Goal: Task Accomplishment & Management: Manage account settings

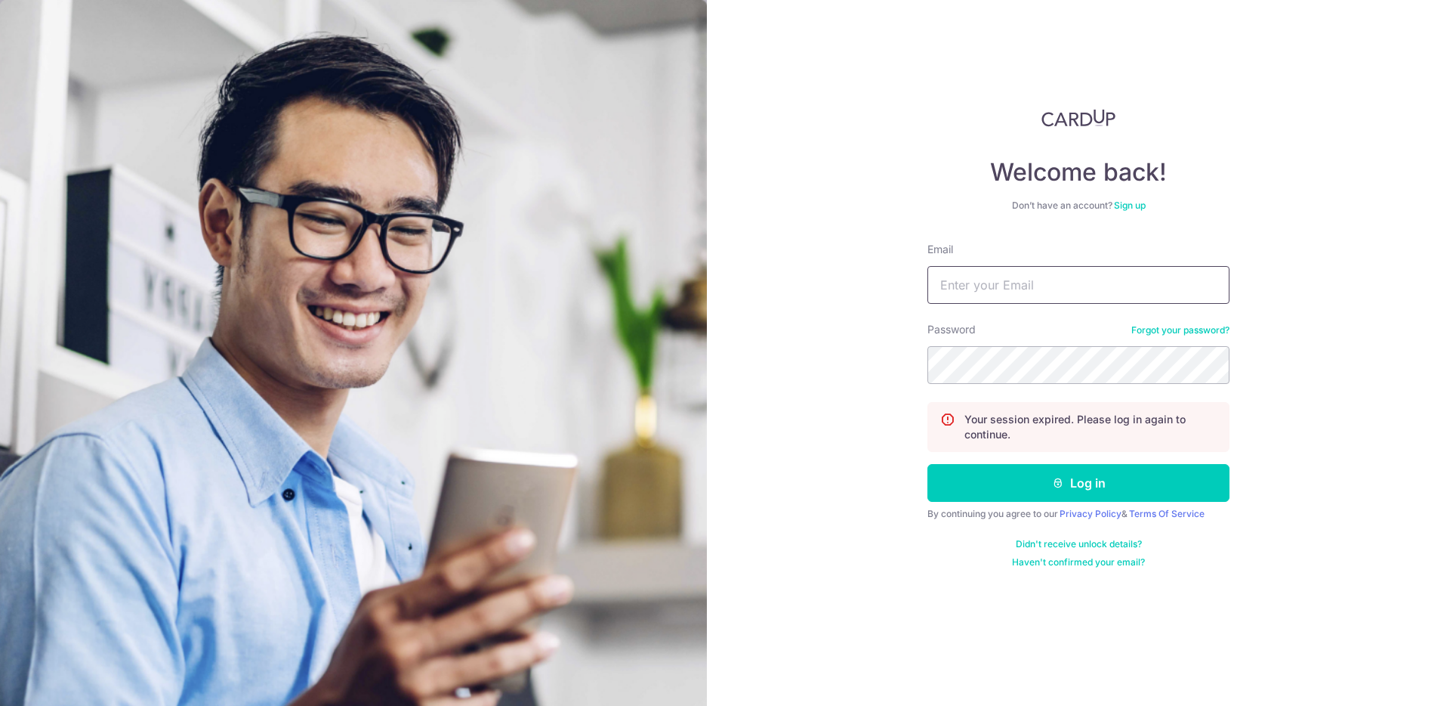
click at [974, 295] on input "Email" at bounding box center [1079, 285] width 302 height 38
type input "[EMAIL_ADDRESS]"
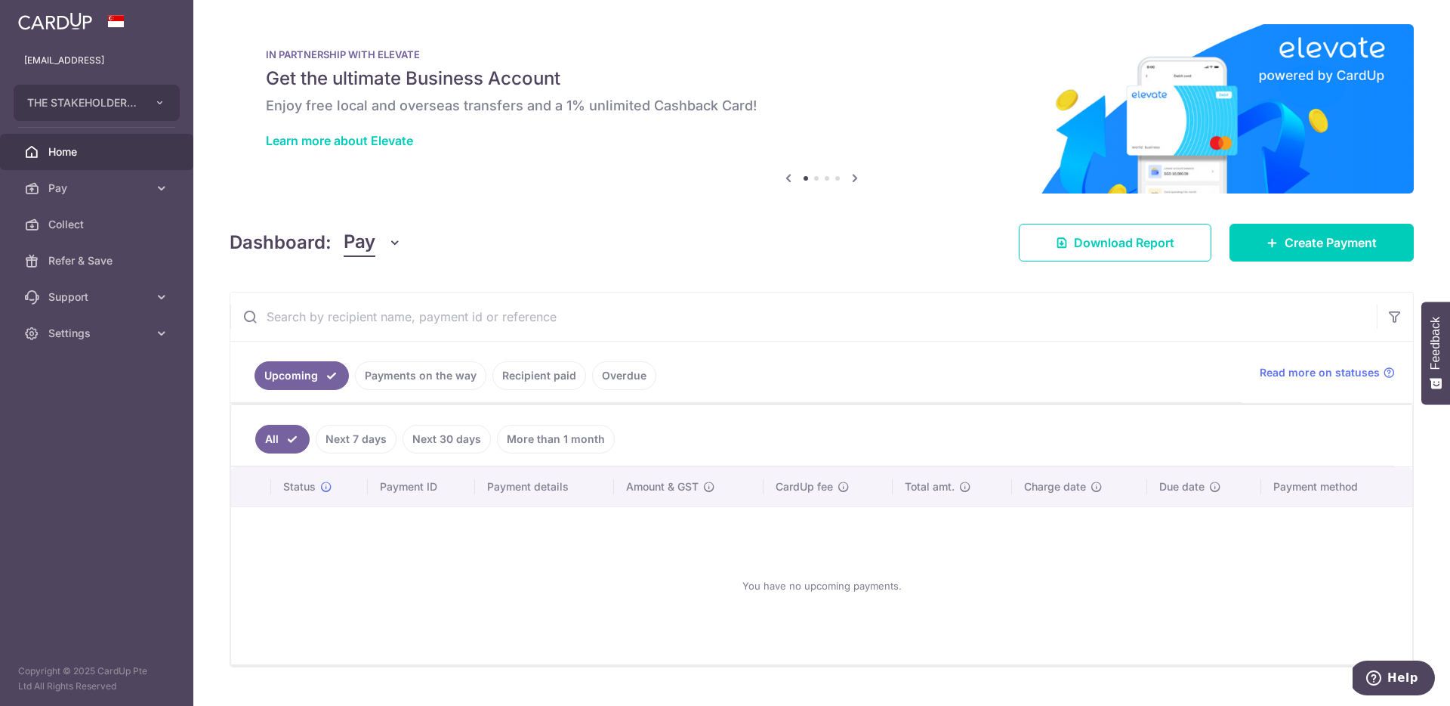
click at [532, 365] on link "Recipient paid" at bounding box center [540, 375] width 94 height 29
